Goal: Navigation & Orientation: Find specific page/section

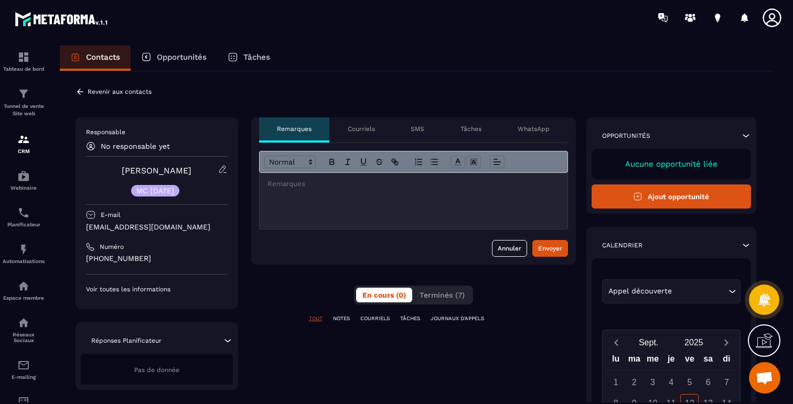
click at [355, 199] on div at bounding box center [414, 201] width 308 height 56
click at [368, 123] on div "Courriels" at bounding box center [360, 129] width 63 height 25
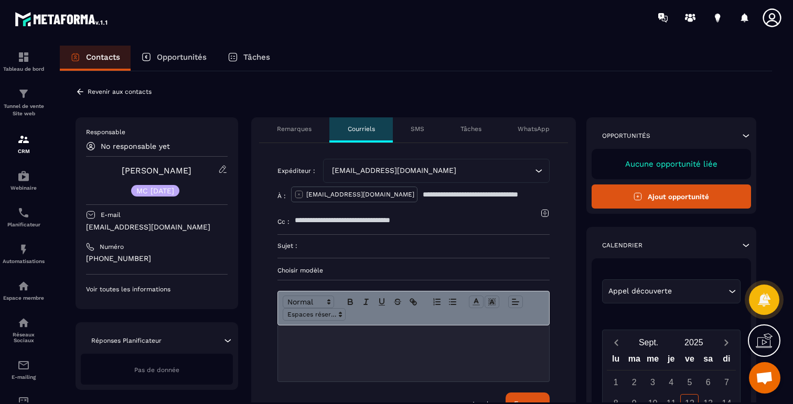
click at [420, 126] on p "SMS" at bounding box center [418, 129] width 14 height 8
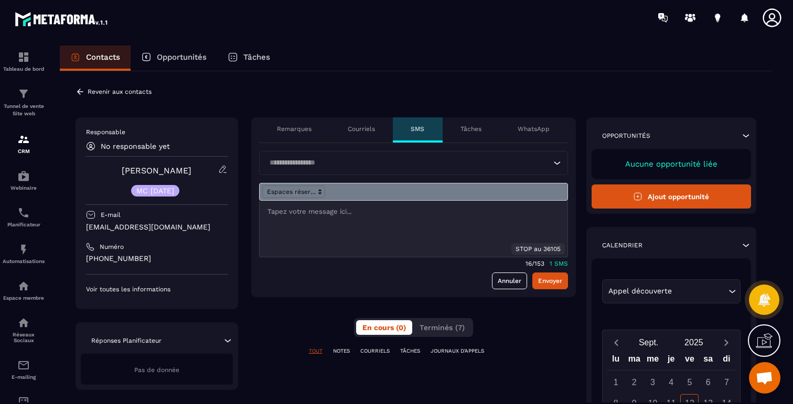
click at [551, 132] on div "WhatsApp" at bounding box center [534, 129] width 68 height 25
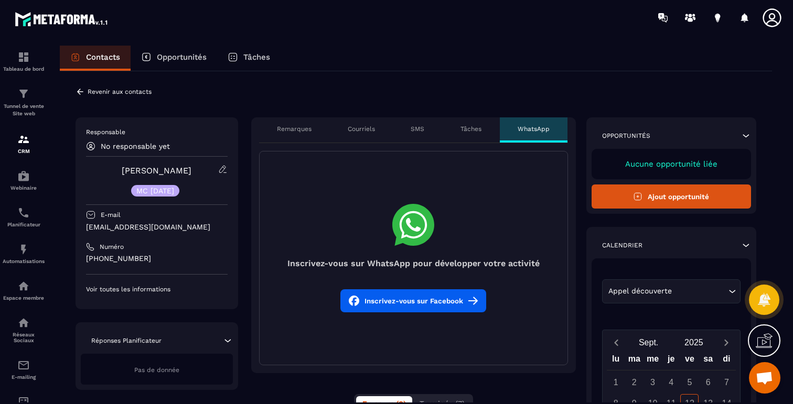
click at [187, 58] on p "Opportunités" at bounding box center [182, 56] width 50 height 9
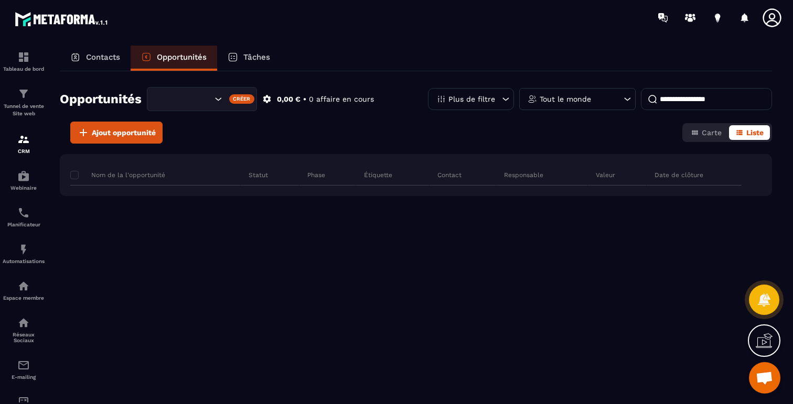
click at [263, 61] on p "Tâches" at bounding box center [256, 56] width 27 height 9
